Goal: Task Accomplishment & Management: Use online tool/utility

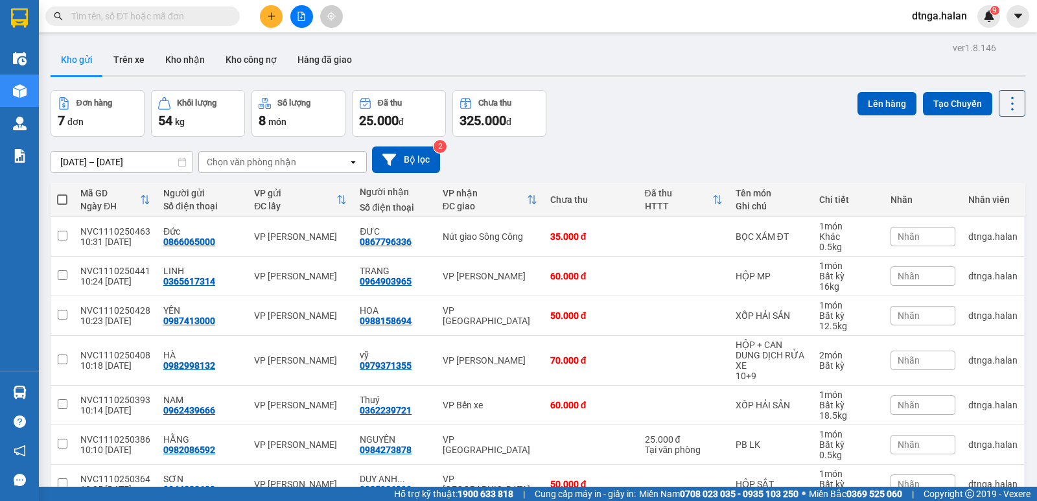
click at [196, 14] on input "text" at bounding box center [147, 16] width 153 height 14
paste input "0382833816"
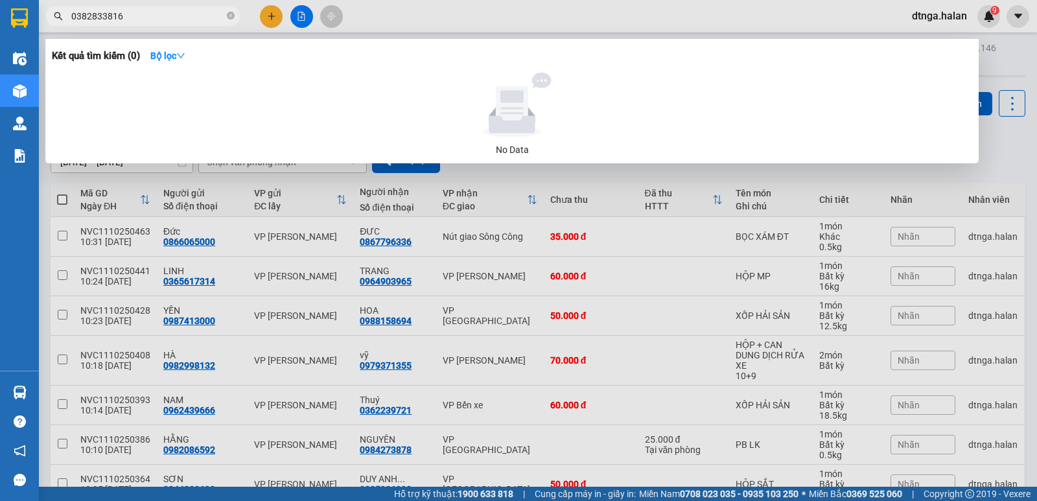
type input "0382833816"
click at [232, 15] on icon "close-circle" at bounding box center [231, 16] width 8 height 8
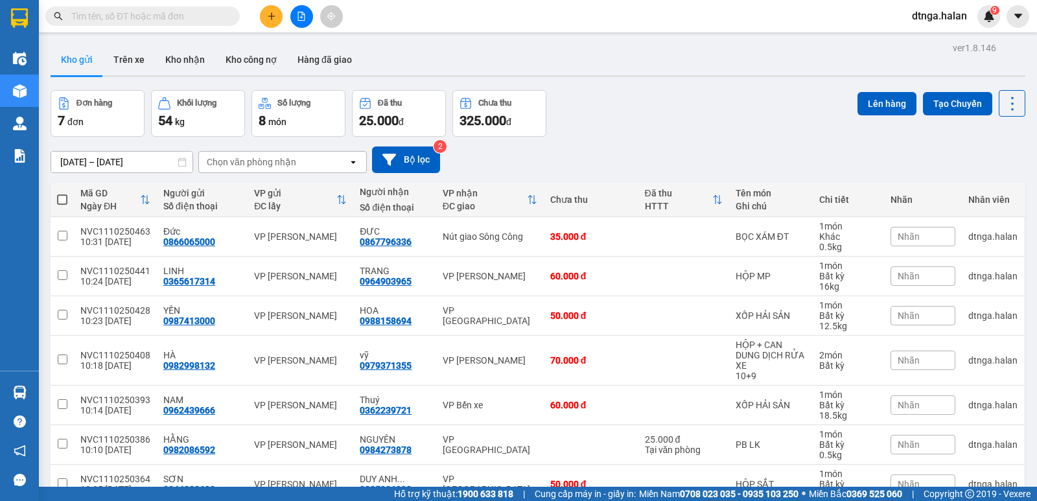
click at [191, 12] on input "text" at bounding box center [147, 16] width 153 height 14
paste input "0913582439"
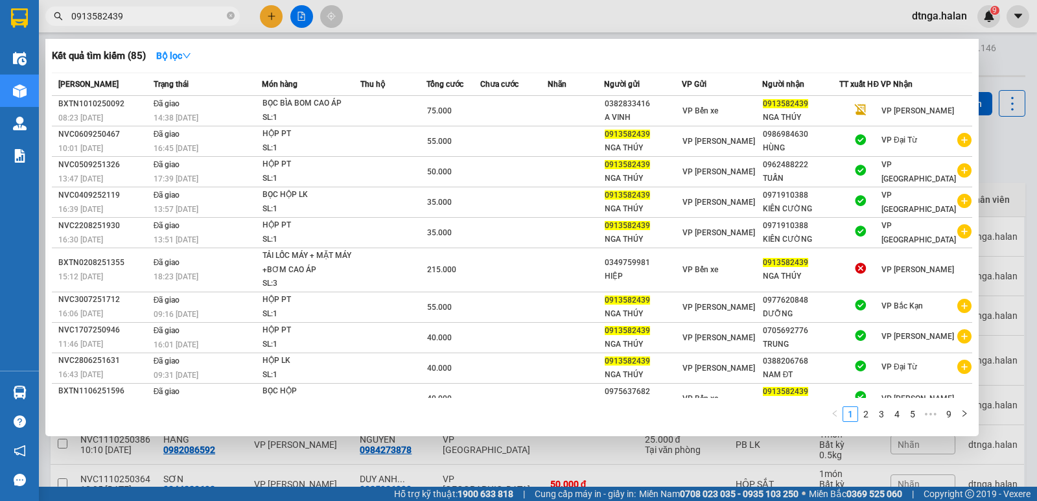
type input "0913582439"
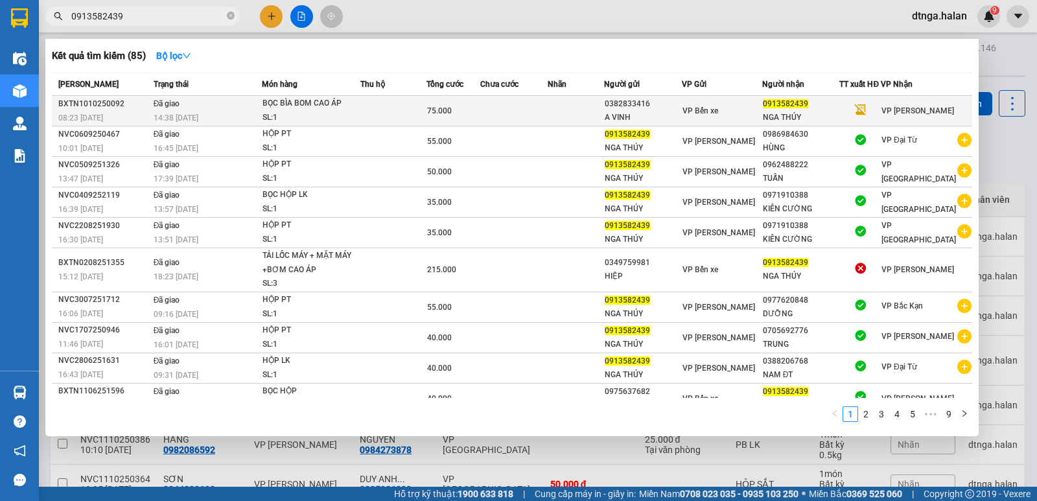
click at [621, 103] on div "0382833416" at bounding box center [643, 104] width 76 height 14
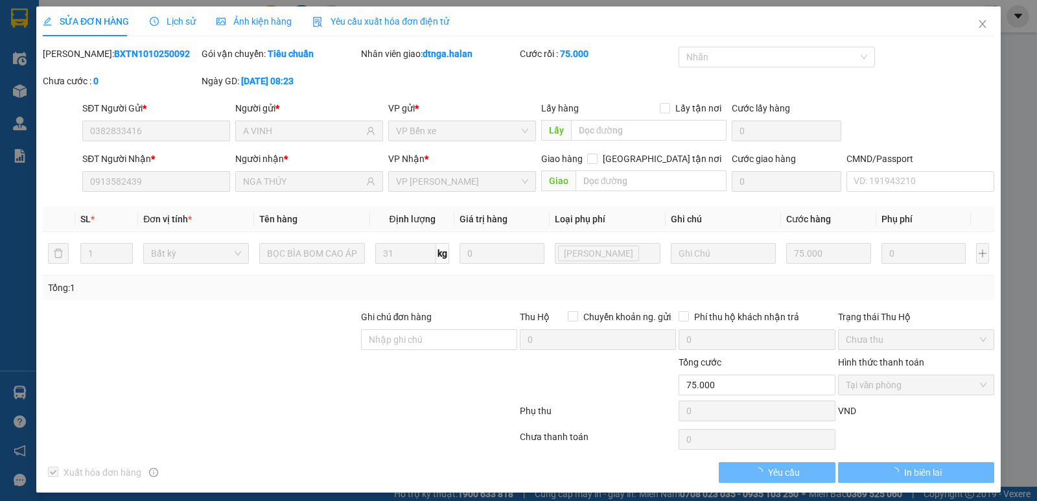
type input "0382833416"
type input "A VINH"
type input "0913582439"
type input "NGA THÚY"
type input "0"
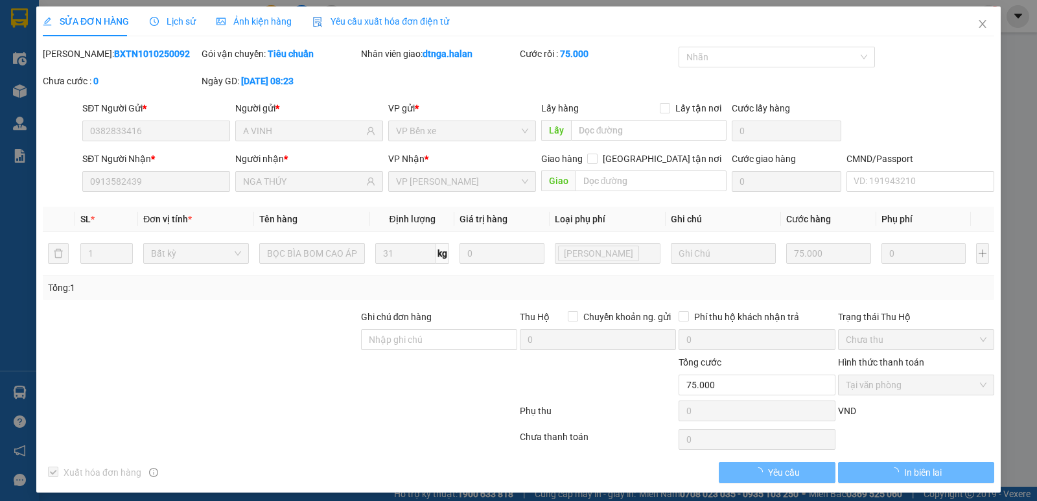
type input "75.000"
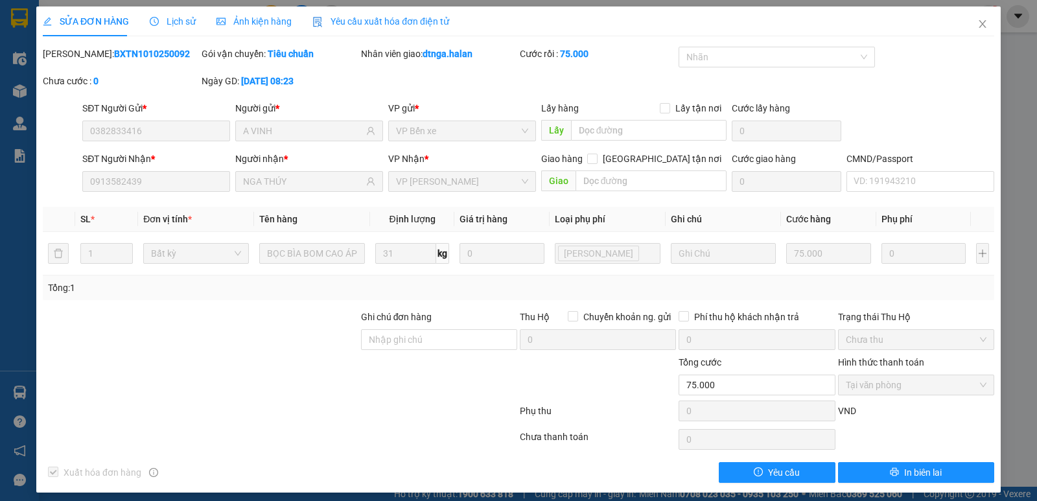
click at [54, 125] on div "SĐT Người Gửi * 0382833416 Người gửi * A VINH VP gửi * VP Bến xe Lấy hàng Lấy t…" at bounding box center [518, 123] width 954 height 45
click at [978, 21] on icon "close" at bounding box center [982, 24] width 10 height 10
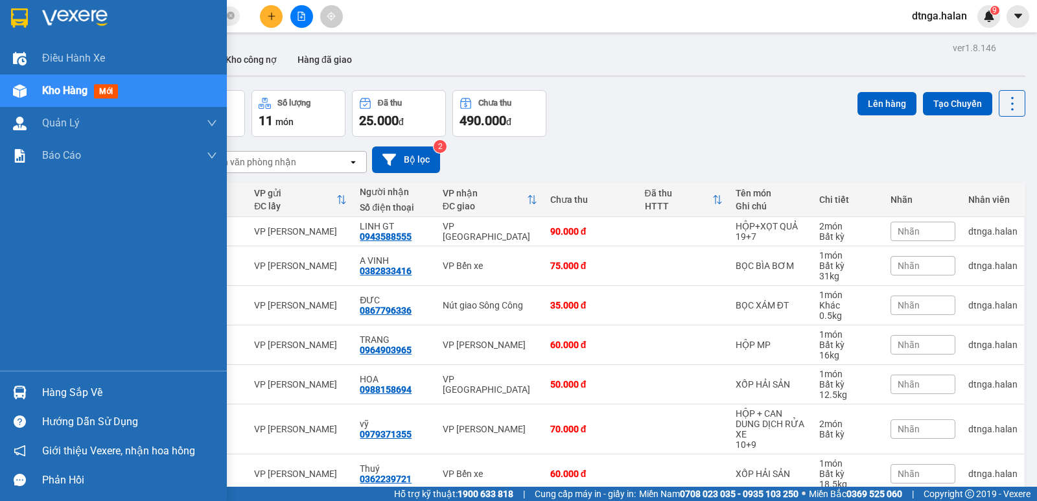
click at [102, 387] on div "Hàng sắp về" at bounding box center [129, 392] width 175 height 19
